Goal: Transaction & Acquisition: Purchase product/service

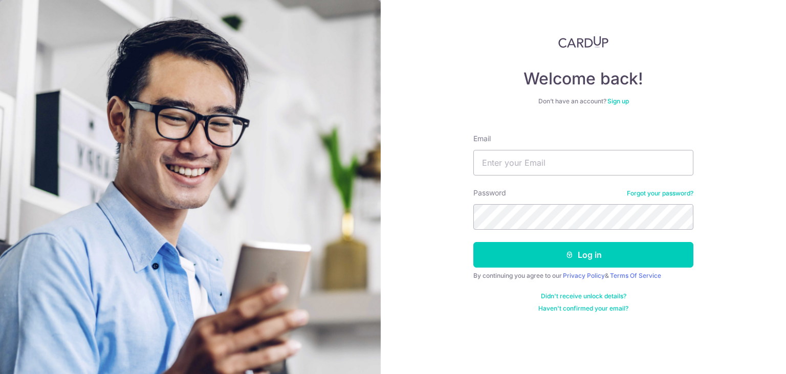
click at [513, 167] on input "Email" at bounding box center [584, 163] width 220 height 26
type input "[EMAIL_ADDRESS][DOMAIN_NAME]"
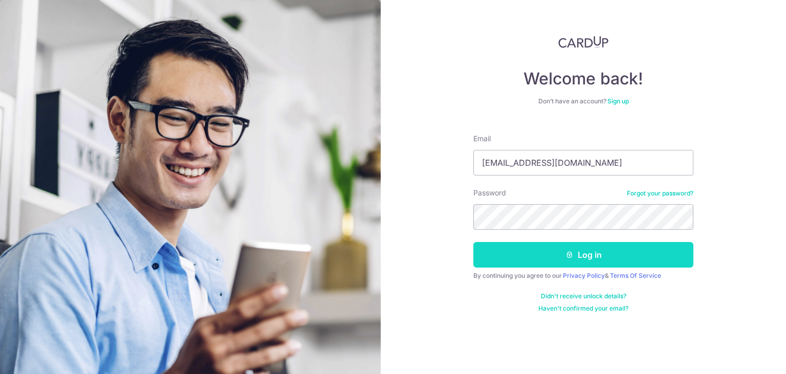
click at [517, 254] on button "Log in" at bounding box center [584, 255] width 220 height 26
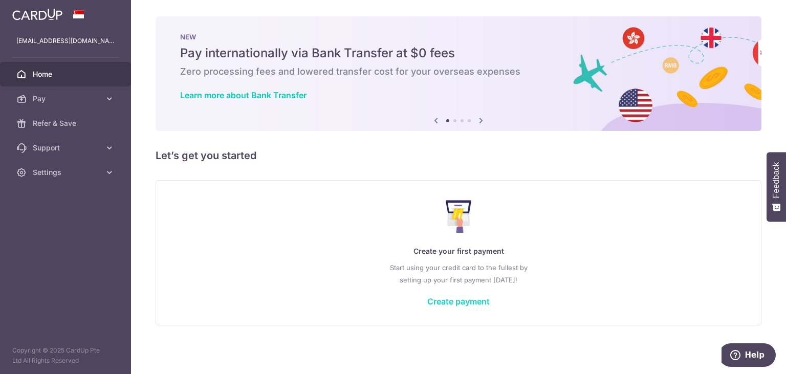
click at [472, 304] on link "Create payment" at bounding box center [458, 301] width 62 height 10
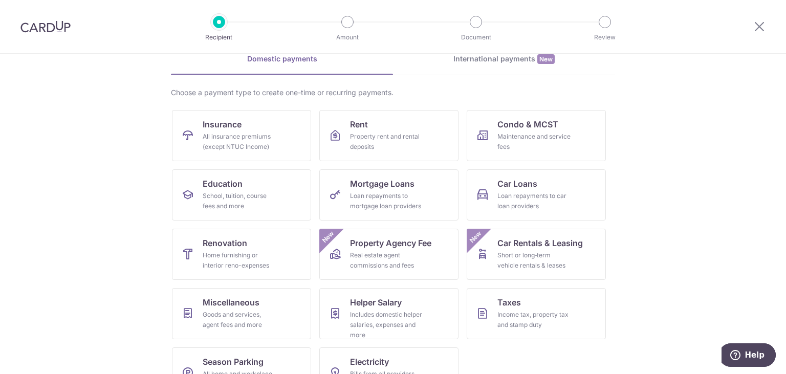
scroll to position [83, 0]
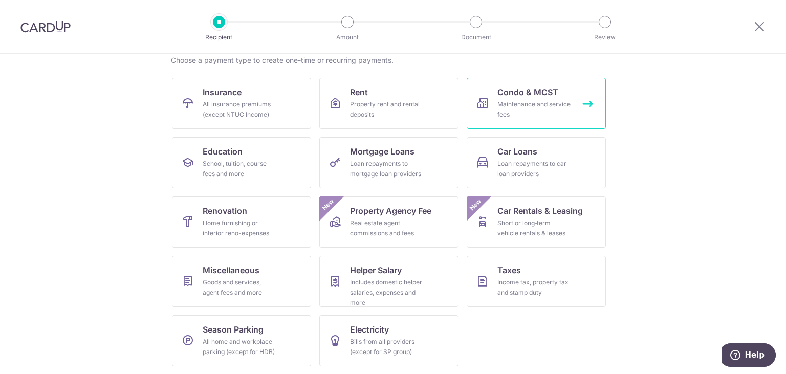
click at [513, 99] on link "Condo & MCST Maintenance and service fees" at bounding box center [536, 103] width 139 height 51
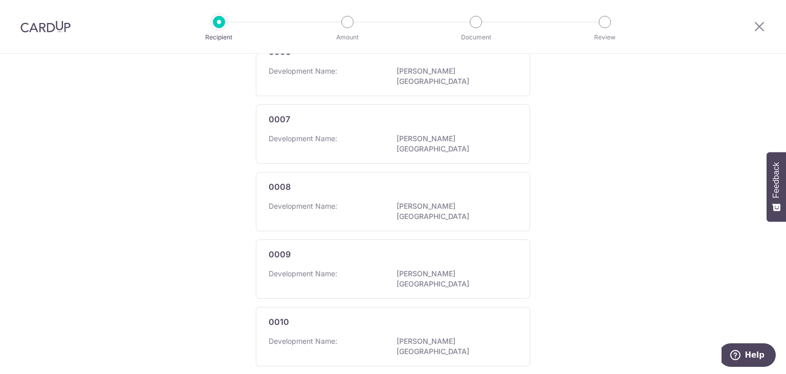
scroll to position [704, 0]
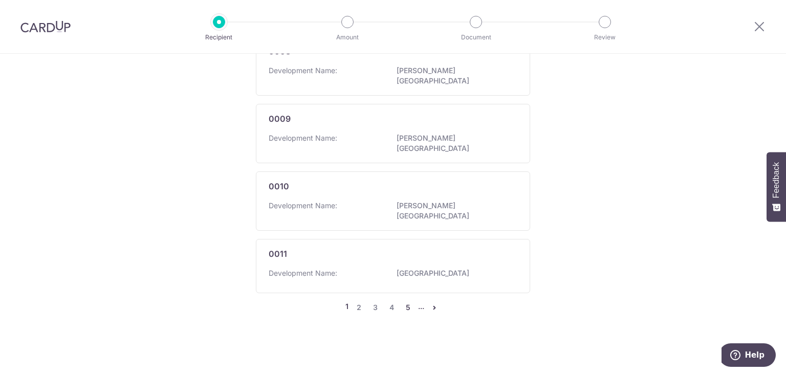
click at [408, 305] on link "5" at bounding box center [408, 308] width 12 height 12
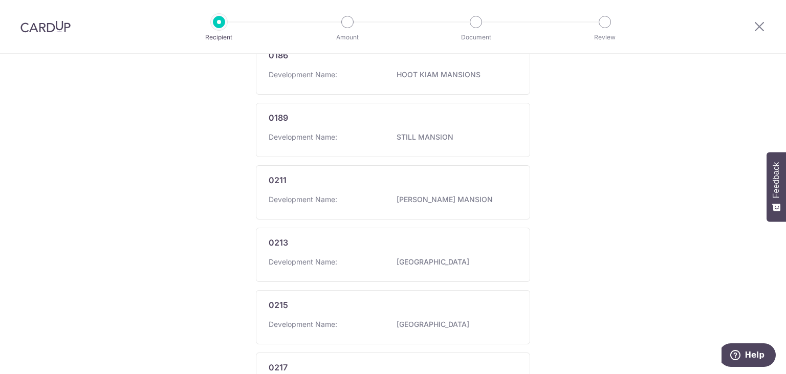
scroll to position [706, 0]
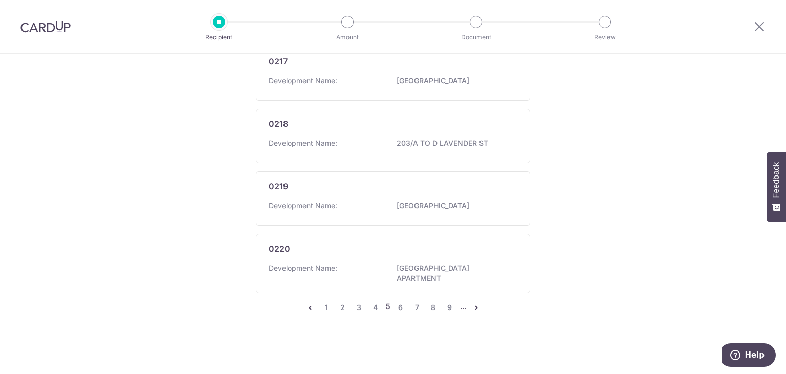
click at [476, 306] on icon "pager" at bounding box center [476, 308] width 8 height 8
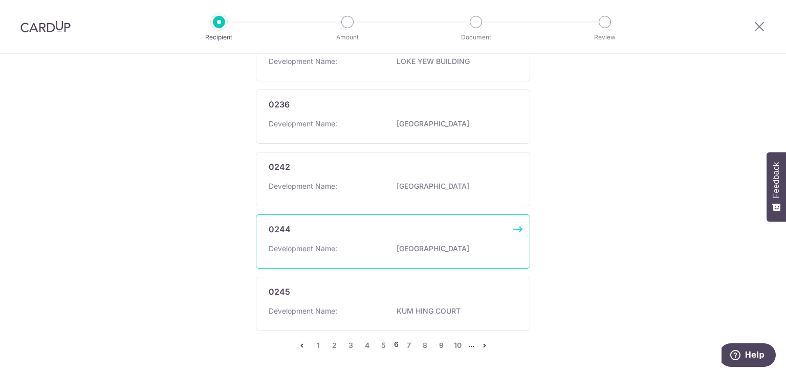
scroll to position [704, 0]
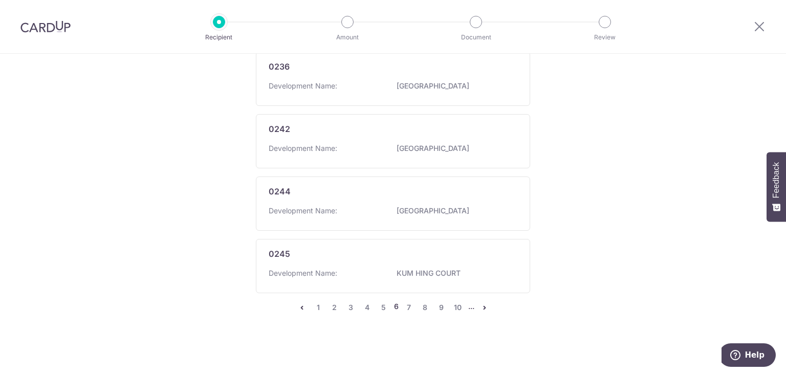
click at [482, 308] on icon "pager" at bounding box center [485, 308] width 8 height 8
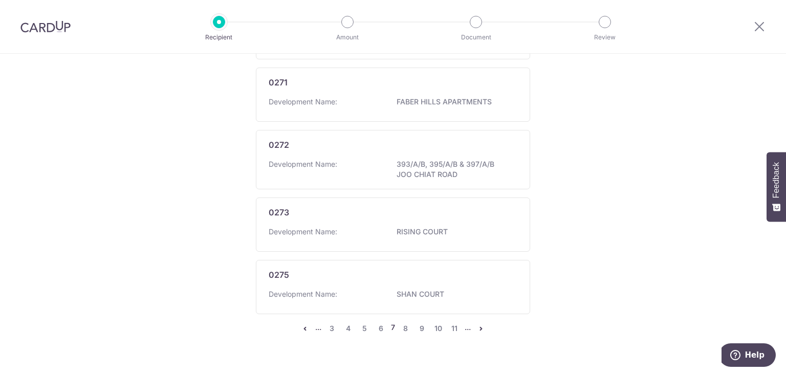
scroll to position [707, 0]
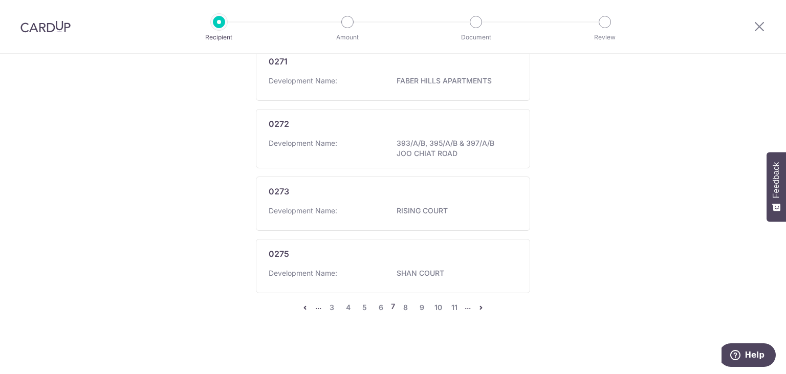
click at [468, 307] on li "..." at bounding box center [468, 308] width 6 height 12
click at [458, 306] on link "11" at bounding box center [454, 308] width 12 height 12
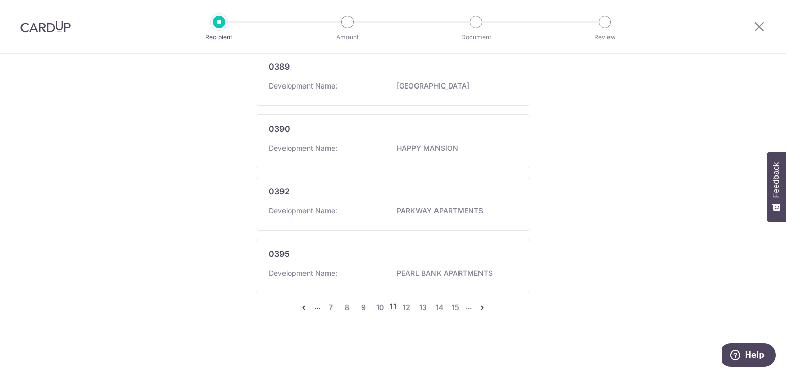
scroll to position [725, 0]
click at [460, 311] on link "15" at bounding box center [455, 308] width 12 height 12
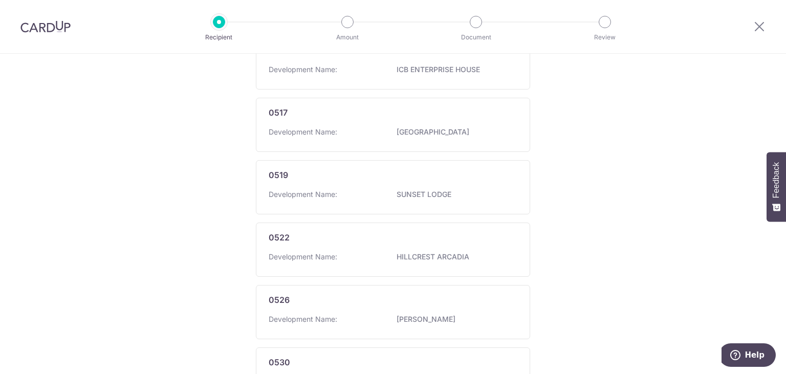
scroll to position [704, 0]
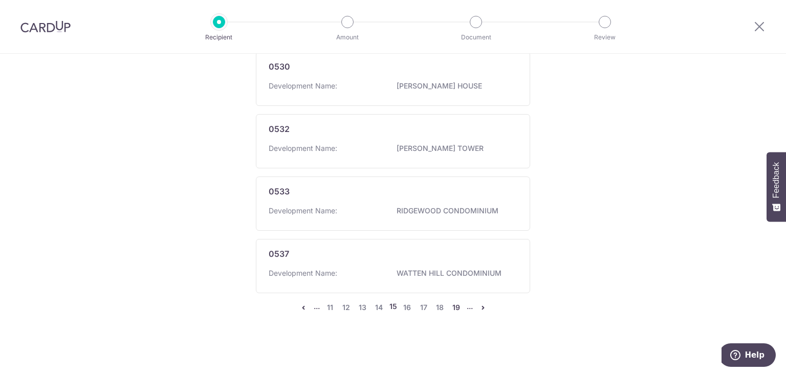
click at [460, 311] on link "19" at bounding box center [456, 308] width 12 height 12
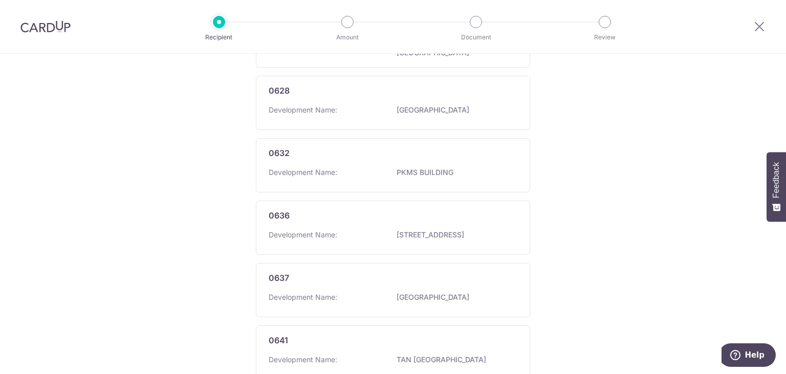
scroll to position [706, 0]
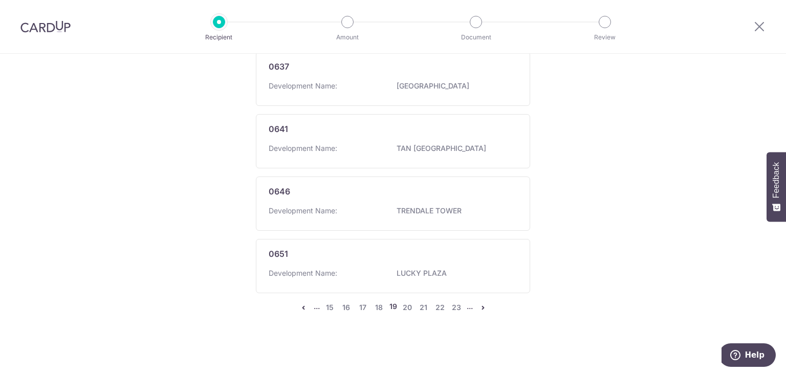
click at [467, 306] on li "..." at bounding box center [470, 308] width 6 height 12
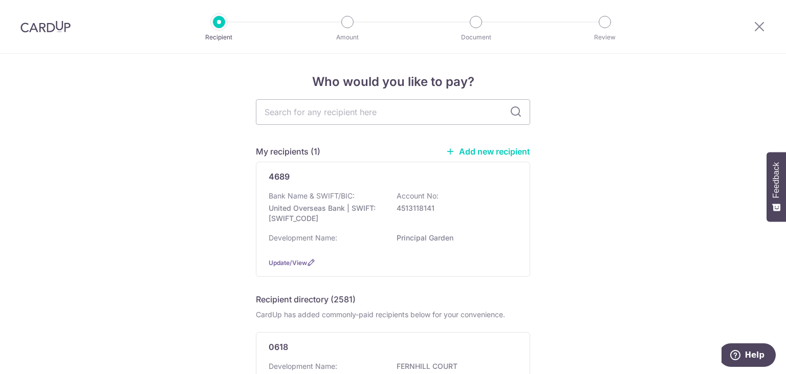
scroll to position [0, 0]
click at [404, 115] on input "text" at bounding box center [393, 114] width 274 height 26
type input "principal"
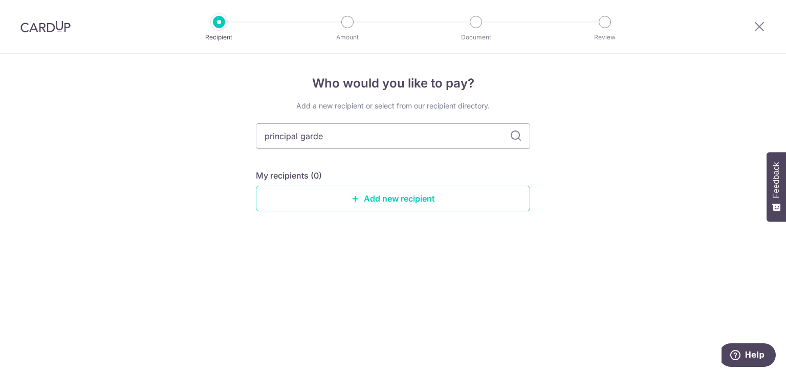
type input "principal garden"
click at [513, 137] on icon at bounding box center [516, 136] width 12 height 12
drag, startPoint x: 348, startPoint y: 134, endPoint x: 233, endPoint y: 145, distance: 115.7
click at [256, 145] on input "principal garden" at bounding box center [393, 136] width 274 height 26
type input "prince"
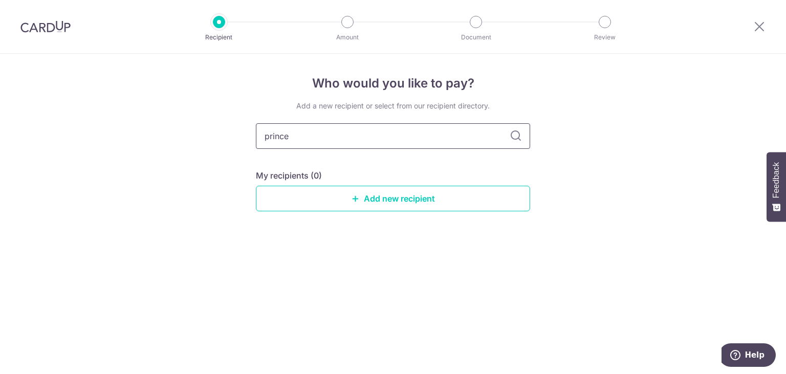
drag, startPoint x: 370, startPoint y: 139, endPoint x: 0, endPoint y: 112, distance: 371.1
click at [256, 123] on input "prince" at bounding box center [393, 136] width 274 height 26
click at [576, 177] on div "Who would you like to pay? Add a new recipient or select from our recipient dir…" at bounding box center [393, 214] width 786 height 320
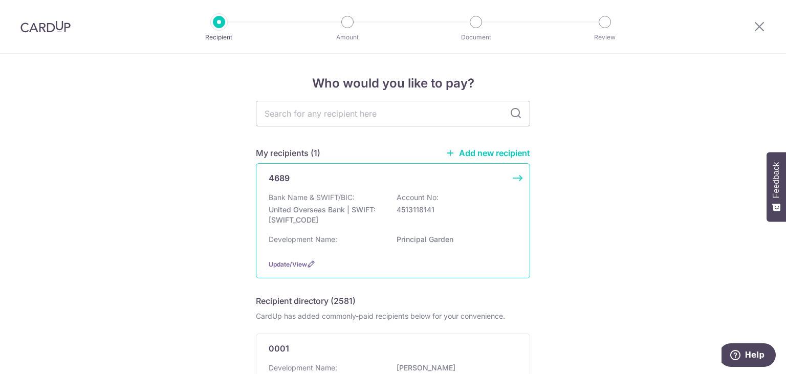
click at [361, 199] on div "Bank Name & SWIFT/BIC: United Overseas Bank | SWIFT: UOVBSGSGXXX Account No: 45…" at bounding box center [393, 211] width 249 height 38
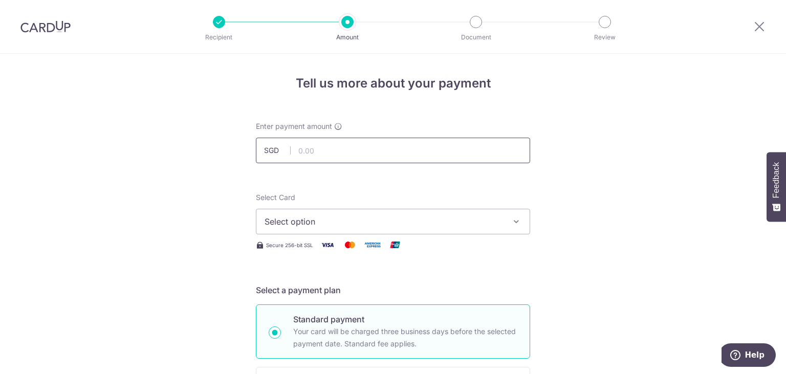
click at [370, 148] on input "text" at bounding box center [393, 151] width 274 height 26
type input "1,216.44"
click at [326, 230] on button "Select option" at bounding box center [393, 222] width 274 height 26
click at [327, 249] on span "Add credit card" at bounding box center [402, 250] width 239 height 10
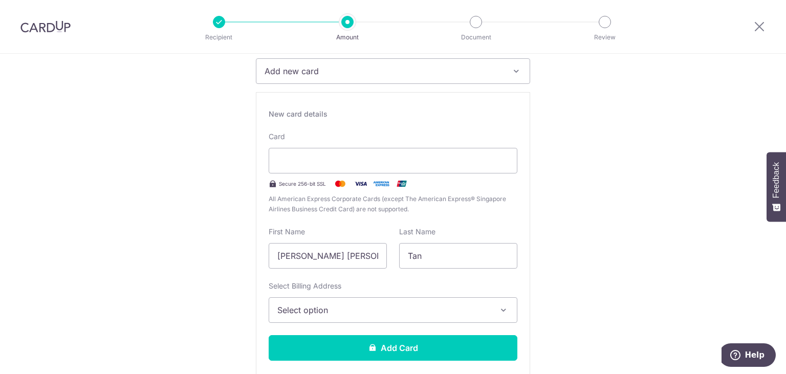
scroll to position [155, 0]
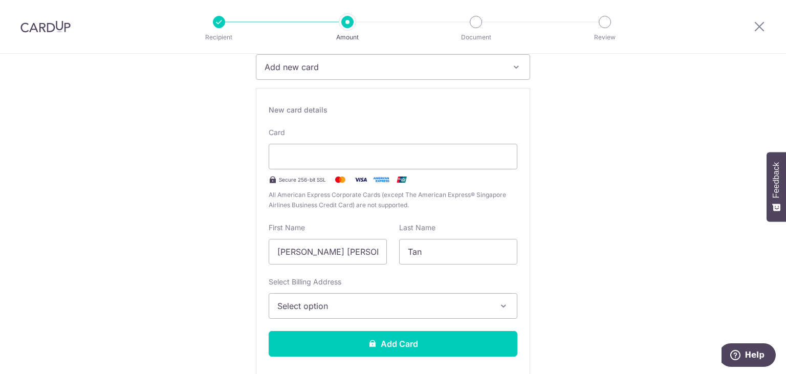
click at [333, 236] on div "First Name Jian Loong, Kenneth" at bounding box center [328, 244] width 118 height 42
click at [329, 254] on input "[PERSON_NAME] [PERSON_NAME]" at bounding box center [328, 252] width 118 height 26
drag, startPoint x: 327, startPoint y: 251, endPoint x: 195, endPoint y: 240, distance: 132.0
click at [269, 240] on input "[PERSON_NAME] [PERSON_NAME]" at bounding box center [328, 252] width 118 height 26
type input "Kenneth"
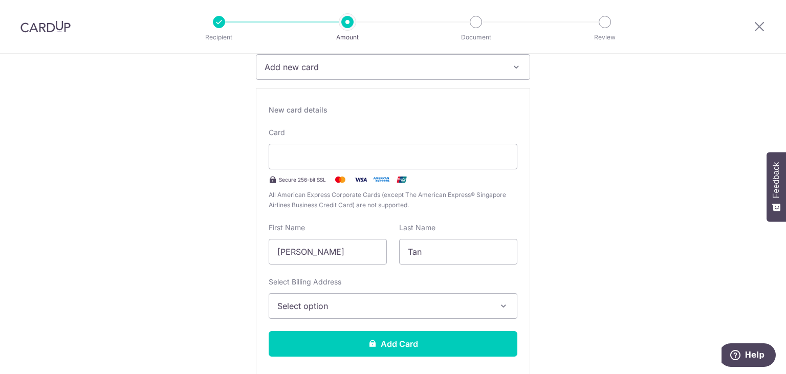
click at [333, 302] on span "Select option" at bounding box center [383, 306] width 213 height 12
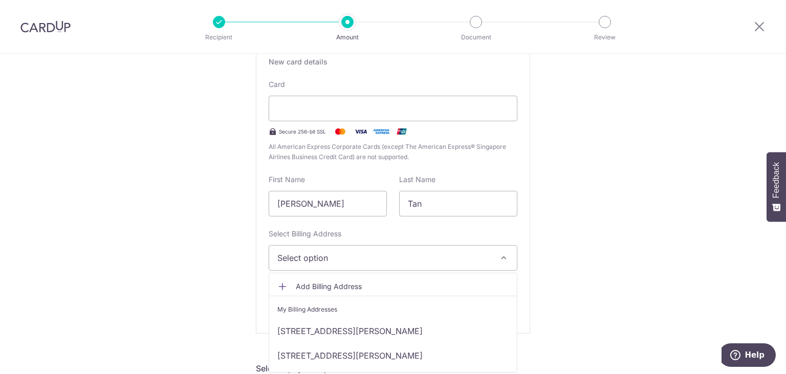
scroll to position [206, 0]
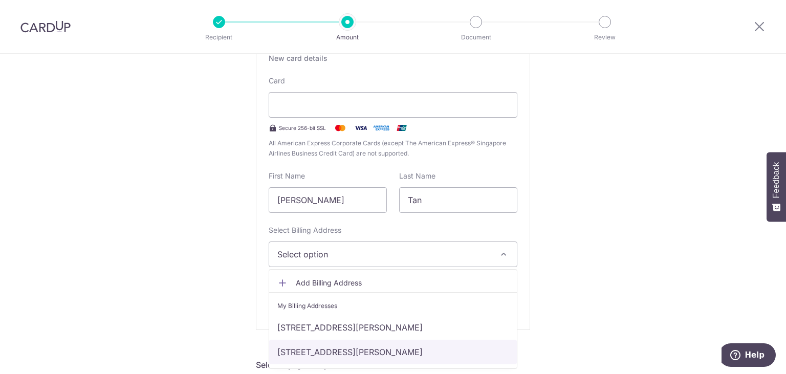
click at [338, 352] on link "[STREET_ADDRESS][PERSON_NAME]" at bounding box center [393, 352] width 248 height 25
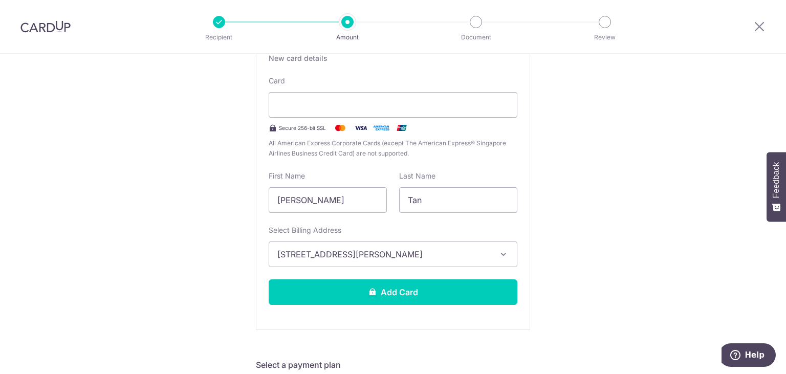
scroll to position [155, 0]
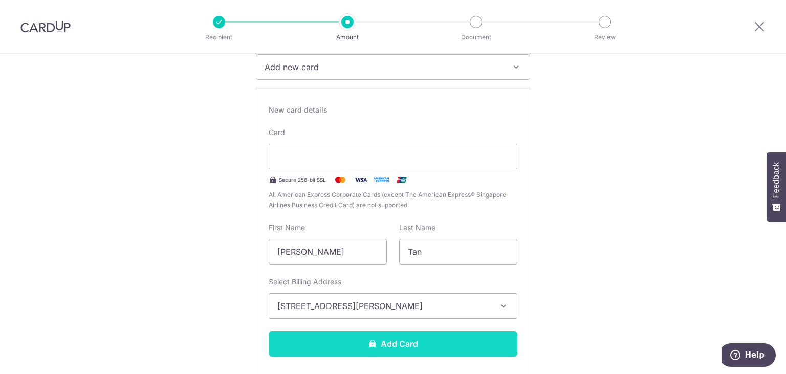
click at [483, 352] on button "Add Card" at bounding box center [393, 344] width 249 height 26
